Goal: Task Accomplishment & Management: Use online tool/utility

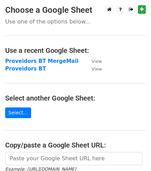
click at [50, 56] on main "Choose a Google Sheet Use one of the options below... Use a recent Google Sheet…" at bounding box center [75, 116] width 151 height 222
click at [52, 61] on strong "Proveïdors BT MergeMail" at bounding box center [41, 61] width 73 height 6
click at [52, 59] on strong "Proveïdors BT MergeMail" at bounding box center [41, 61] width 73 height 6
click at [51, 61] on strong "Proveïdors BT MergeMail" at bounding box center [41, 61] width 73 height 6
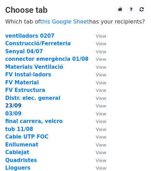
click at [13, 107] on strong "23/09" at bounding box center [13, 105] width 16 height 6
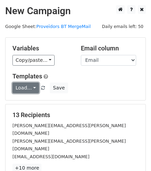
click at [30, 89] on link "Load..." at bounding box center [25, 87] width 27 height 11
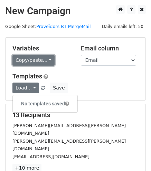
click at [45, 59] on link "Copy/paste..." at bounding box center [33, 60] width 42 height 11
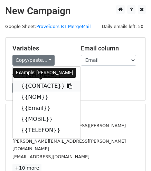
click at [48, 86] on link "{{CONTACTE}}" at bounding box center [47, 85] width 68 height 11
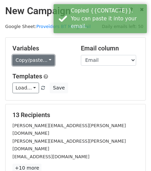
click at [40, 63] on link "Copy/paste..." at bounding box center [33, 60] width 42 height 11
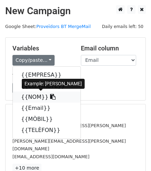
click at [41, 96] on link "{{NOM}}" at bounding box center [47, 96] width 68 height 11
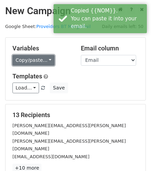
click at [42, 56] on link "Copy/paste..." at bounding box center [33, 60] width 42 height 11
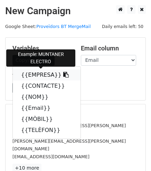
click at [32, 74] on link "{{EMPRESA}}" at bounding box center [47, 74] width 68 height 11
